Goal: Information Seeking & Learning: Learn about a topic

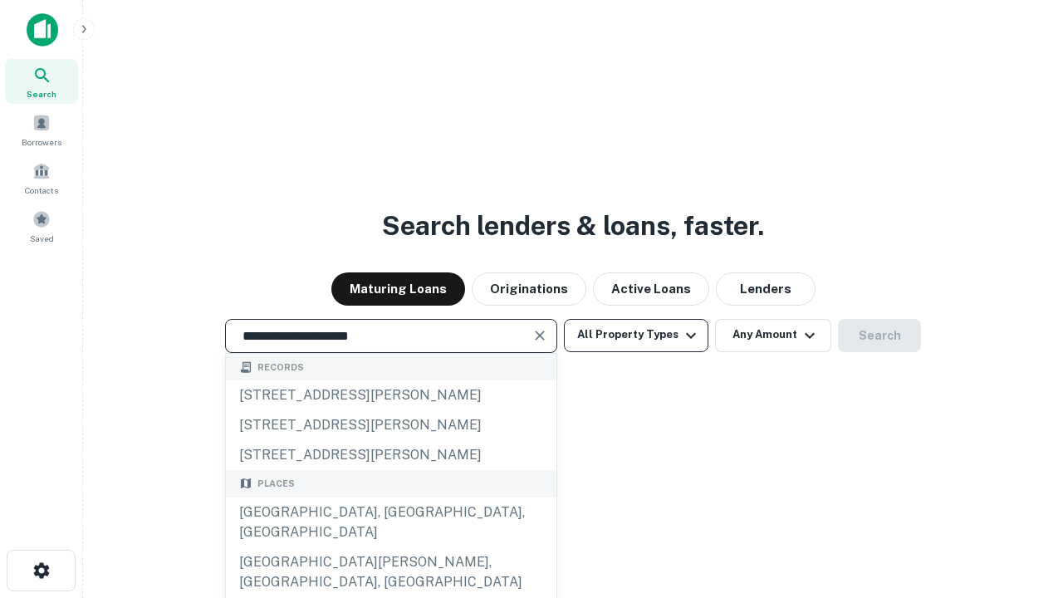
click at [390, 547] on div "[GEOGRAPHIC_DATA], [GEOGRAPHIC_DATA], [GEOGRAPHIC_DATA]" at bounding box center [391, 523] width 331 height 50
click at [636, 335] on button "All Property Types" at bounding box center [636, 335] width 145 height 33
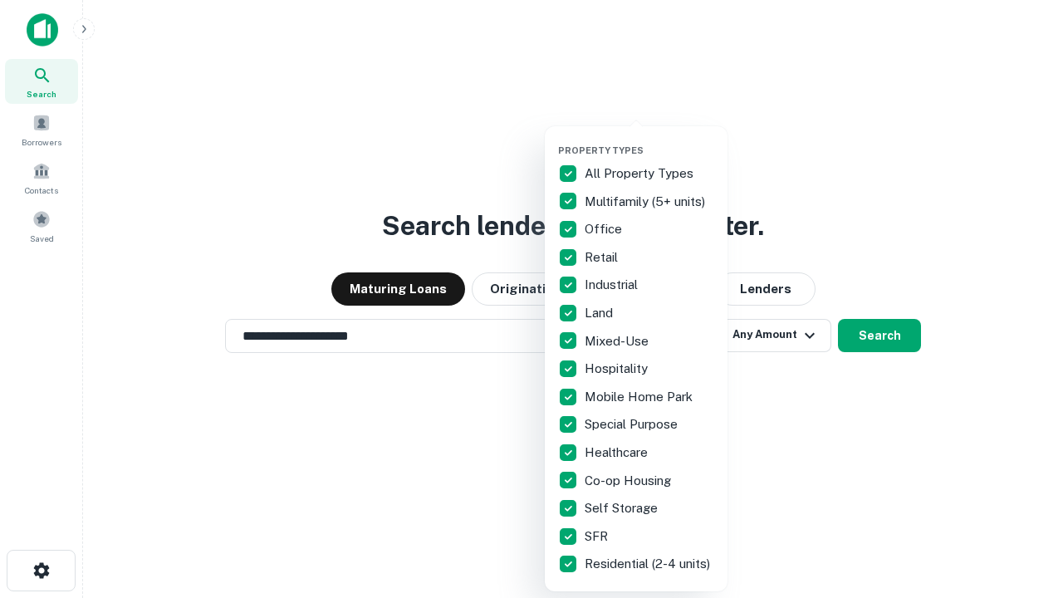
type input "**********"
click at [650, 140] on button "button" at bounding box center [649, 140] width 183 height 1
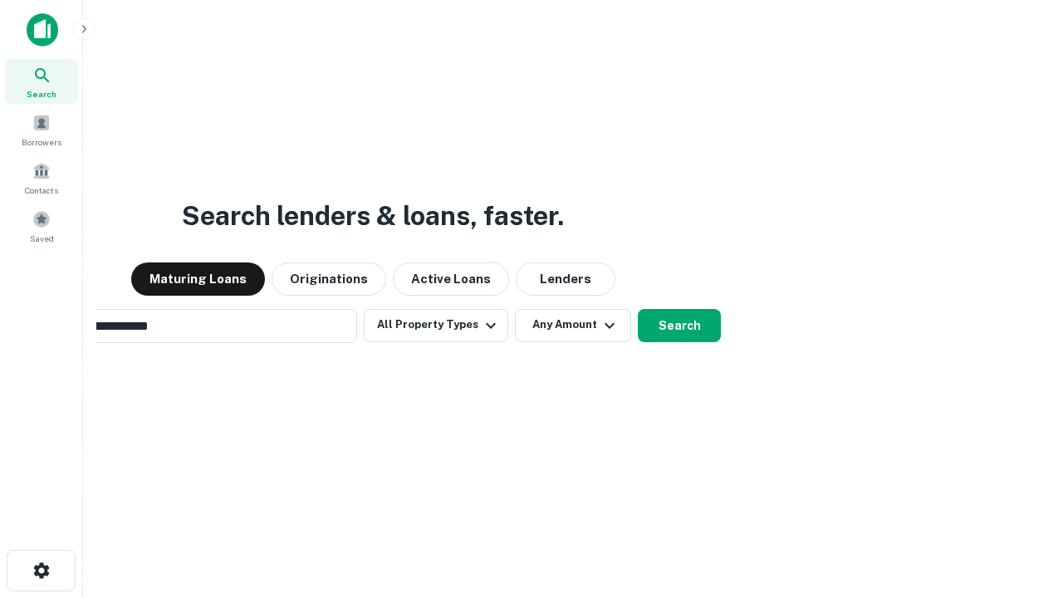
scroll to position [26, 0]
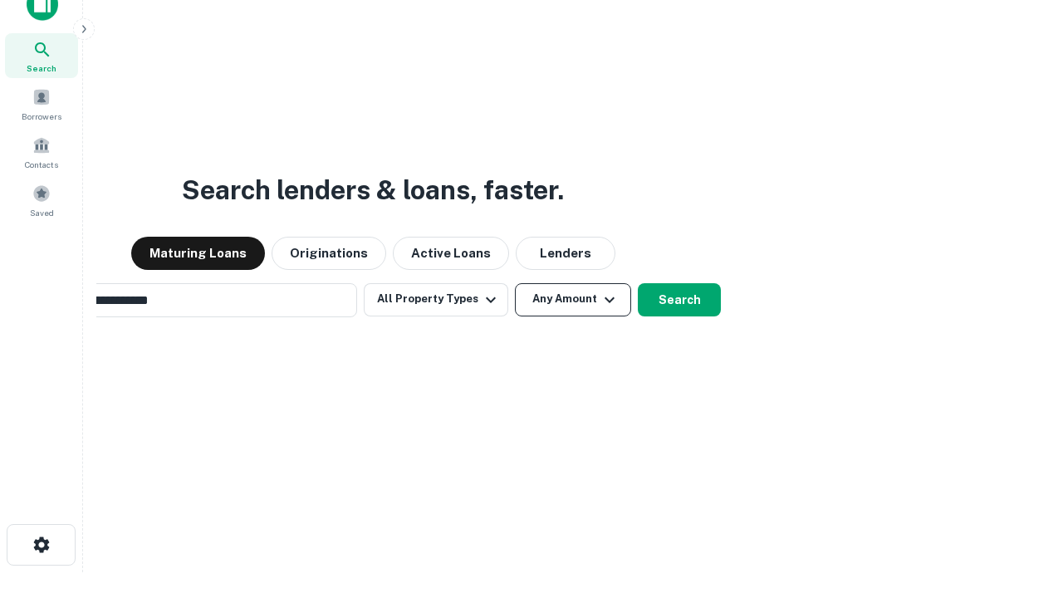
click at [515, 283] on button "Any Amount" at bounding box center [573, 299] width 116 height 33
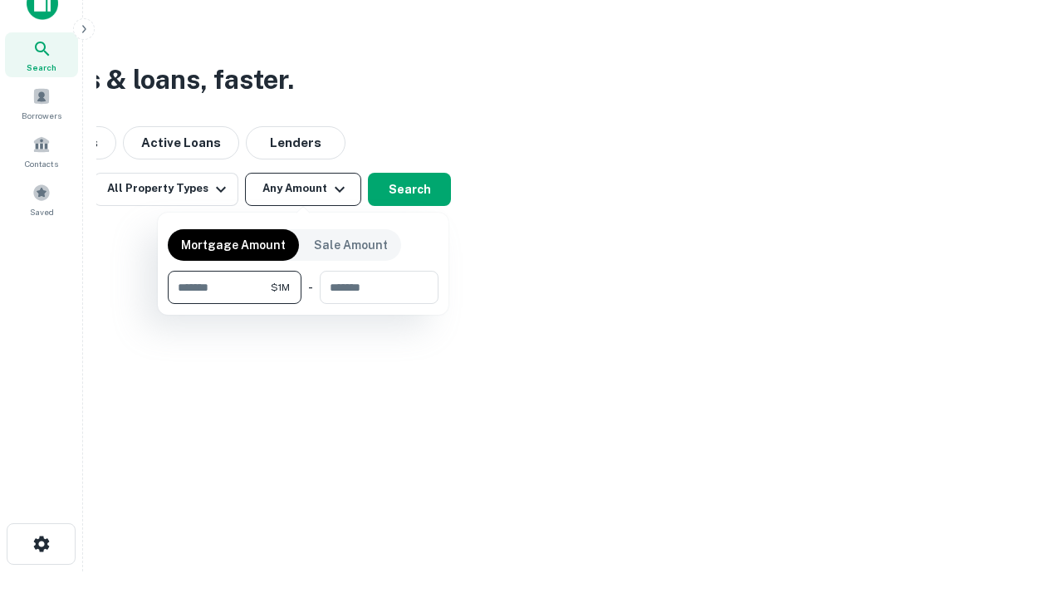
type input "*******"
click at [303, 304] on button "button" at bounding box center [303, 304] width 271 height 1
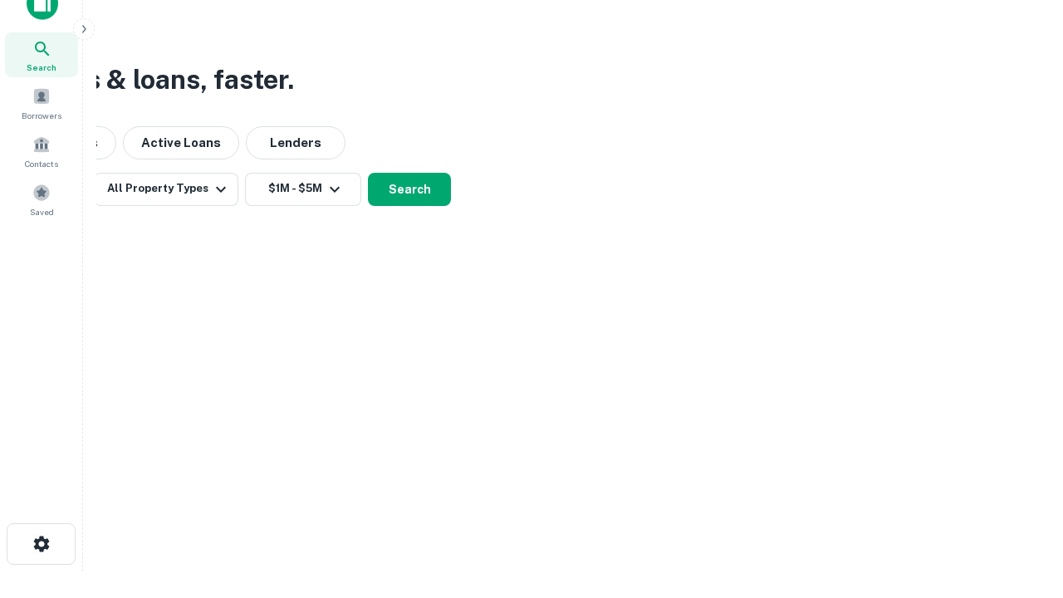
scroll to position [26, 0]
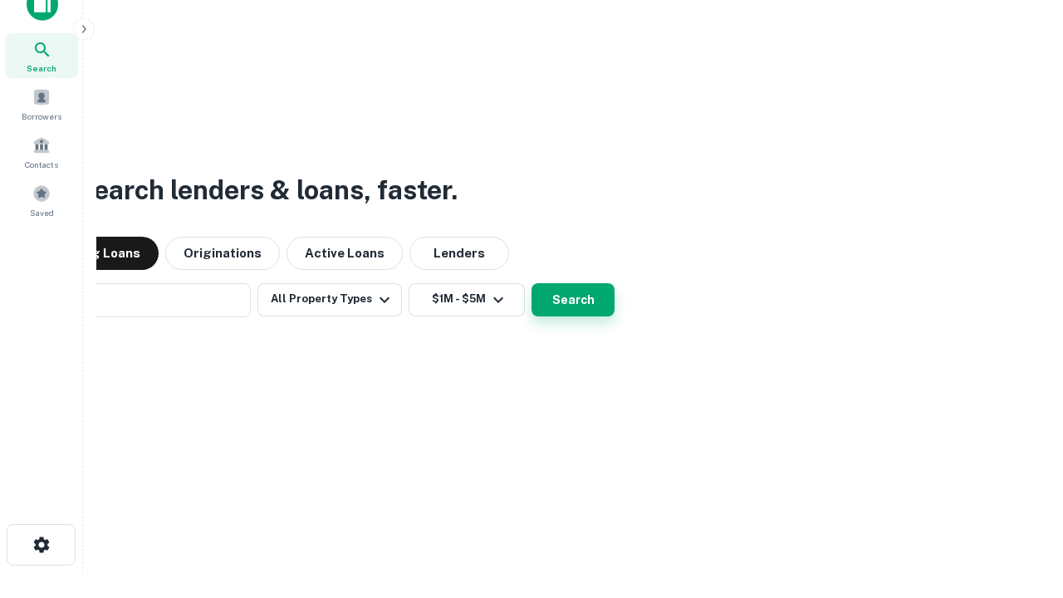
click at [532, 283] on button "Search" at bounding box center [573, 299] width 83 height 33
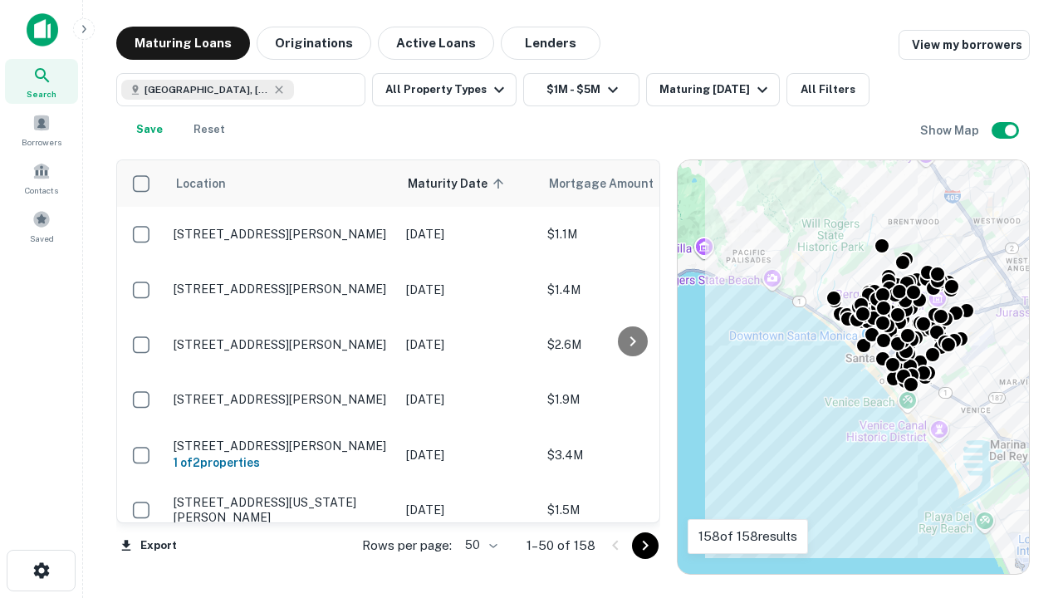
click at [478, 545] on body "Search Borrowers Contacts Saved Maturing Loans Originations Active Loans Lender…" at bounding box center [531, 299] width 1063 height 598
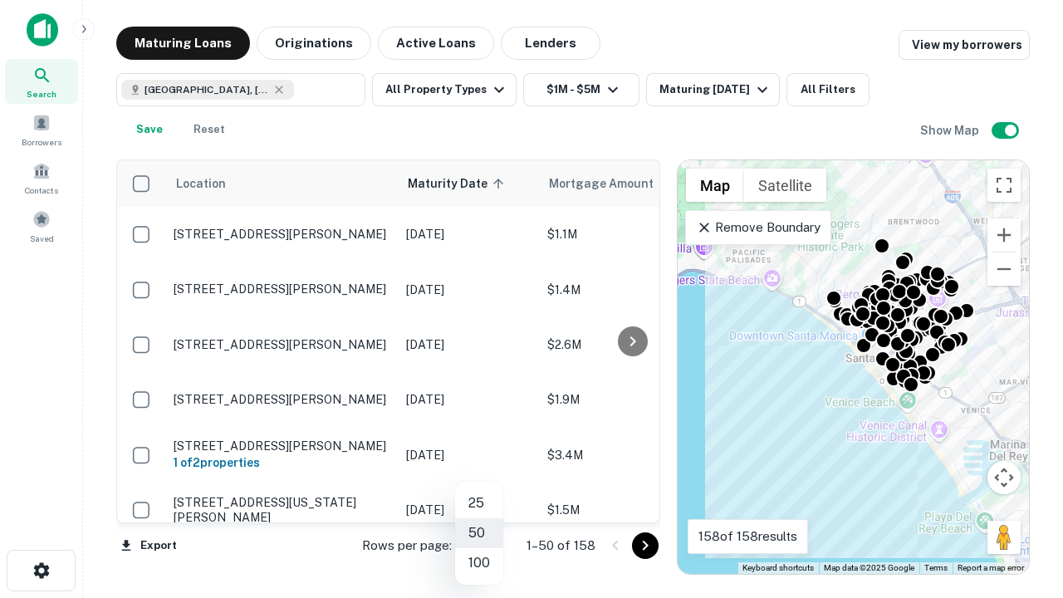
click at [479, 503] on li "25" at bounding box center [479, 503] width 48 height 30
click at [645, 545] on icon "Go to next page" at bounding box center [645, 546] width 20 height 20
